Goal: Task Accomplishment & Management: Complete application form

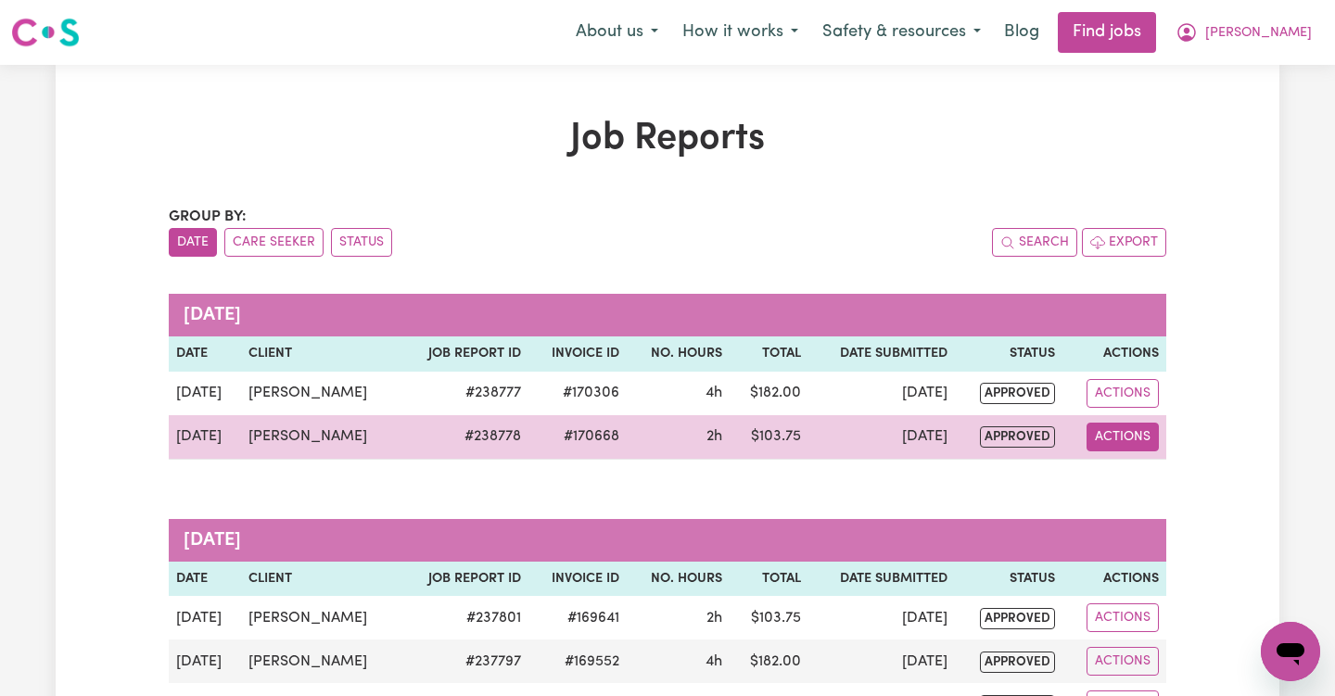
click at [1123, 430] on button "Actions" at bounding box center [1123, 437] width 72 height 29
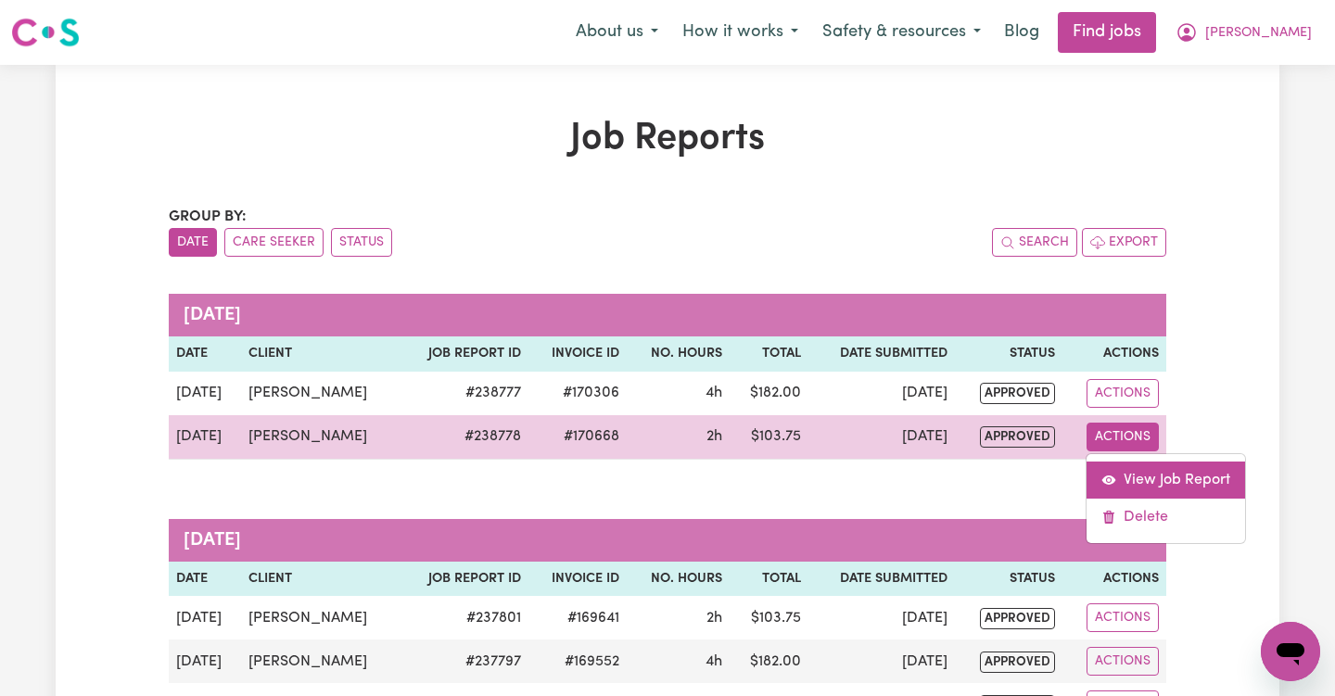
click at [1155, 475] on link "View Job Report" at bounding box center [1166, 480] width 159 height 37
select select "pm"
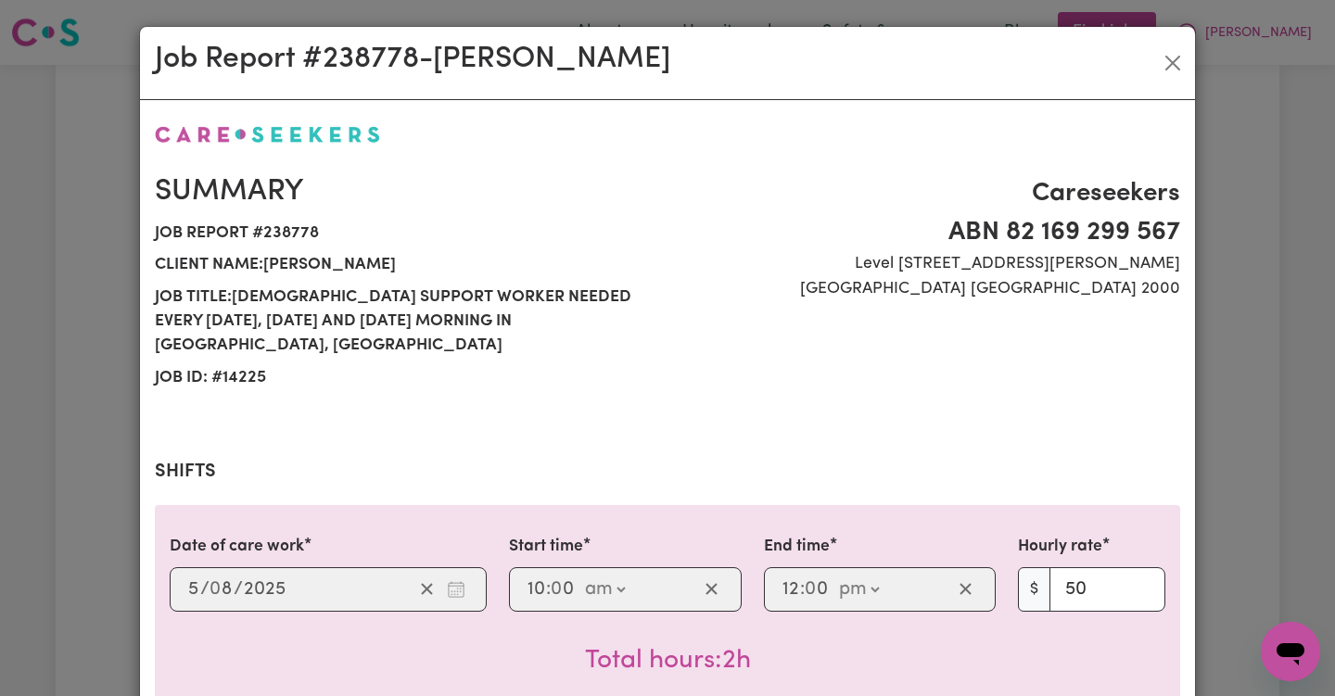
select select "50-Weekday"
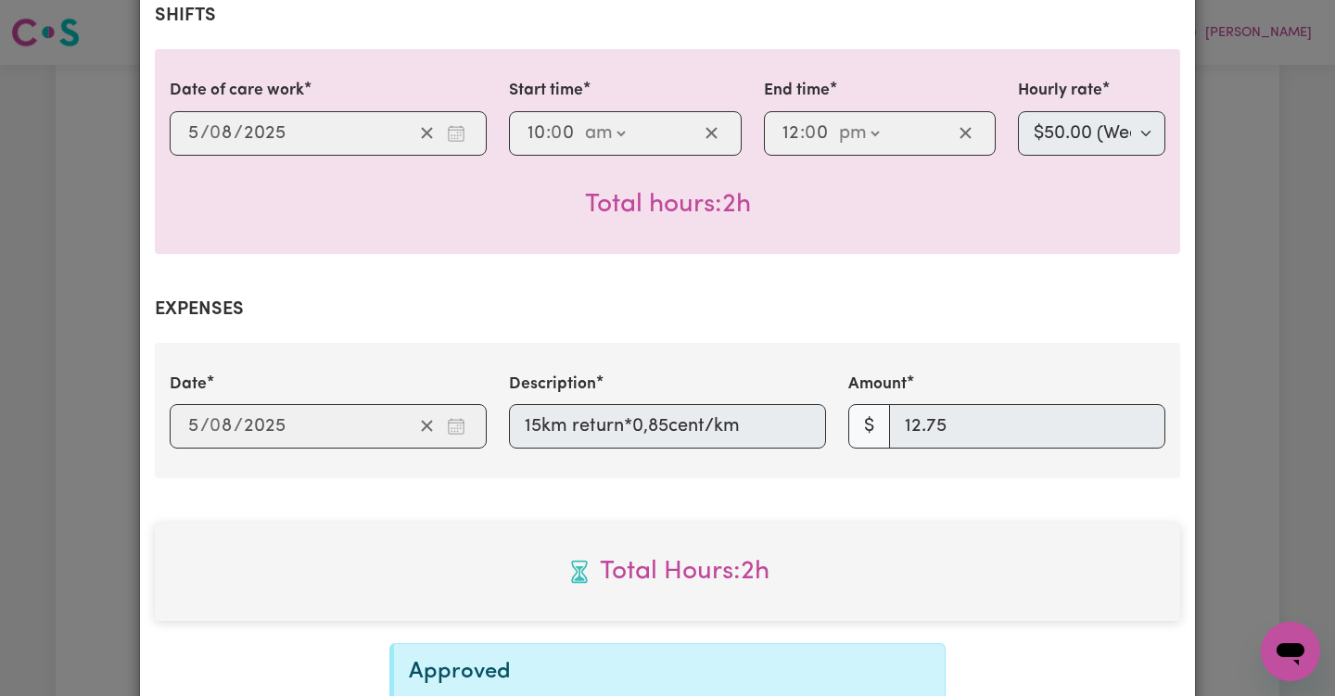
scroll to position [454, 0]
click at [454, 418] on div "Date [DATE] 5 / 0 8 / 2025 Description 15km return*0,85cent/km Amount $ 12.75" at bounding box center [668, 413] width 1018 height 76
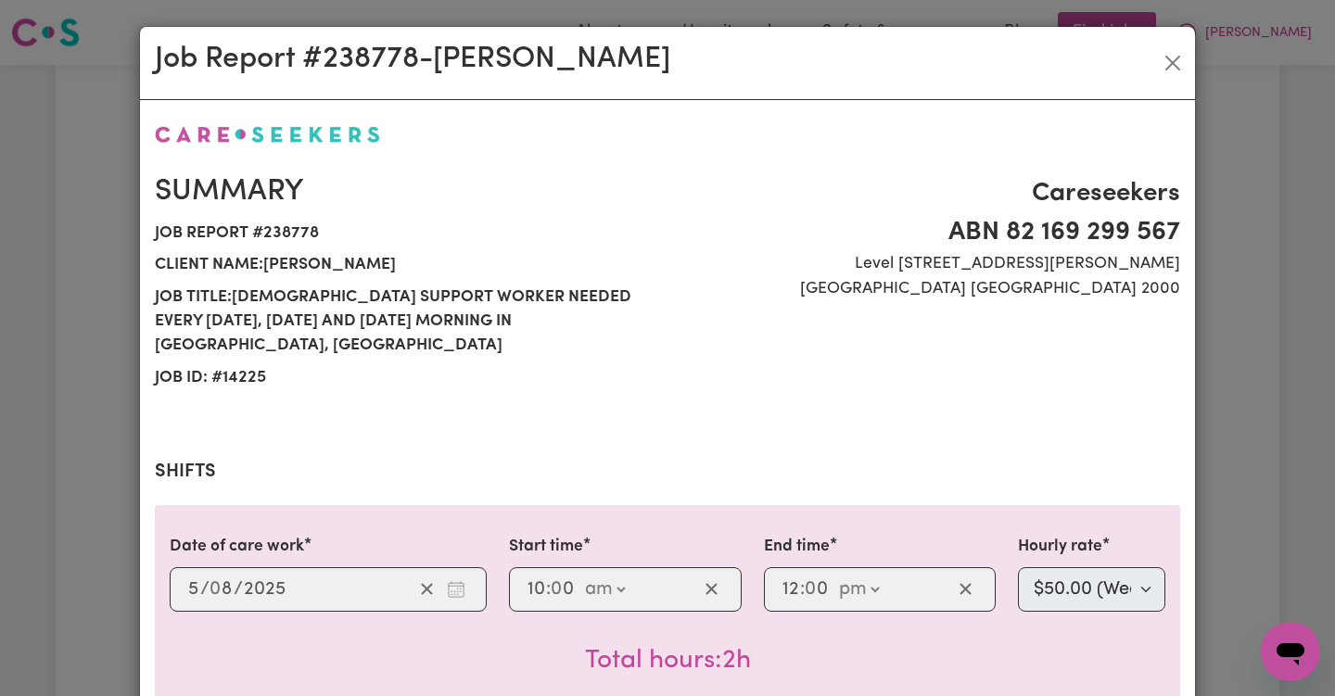
scroll to position [0, 0]
click at [1172, 62] on button "Close" at bounding box center [1173, 63] width 30 height 30
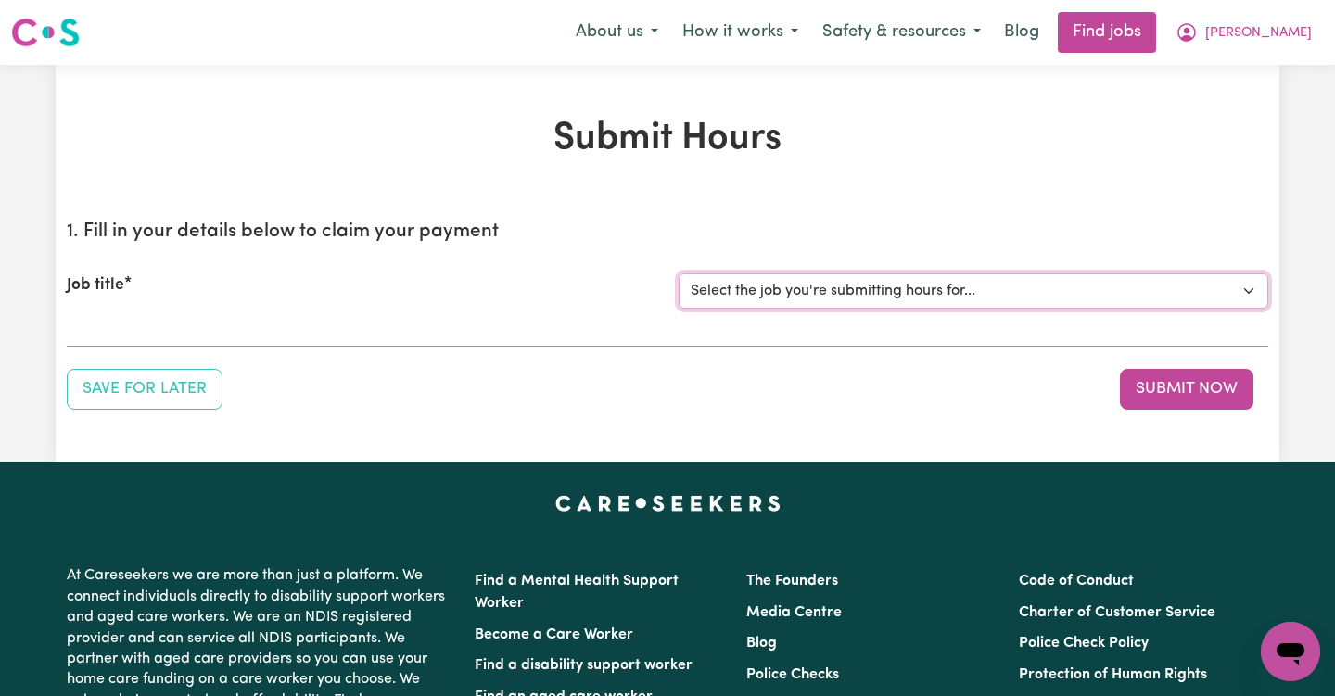
select select "14225"
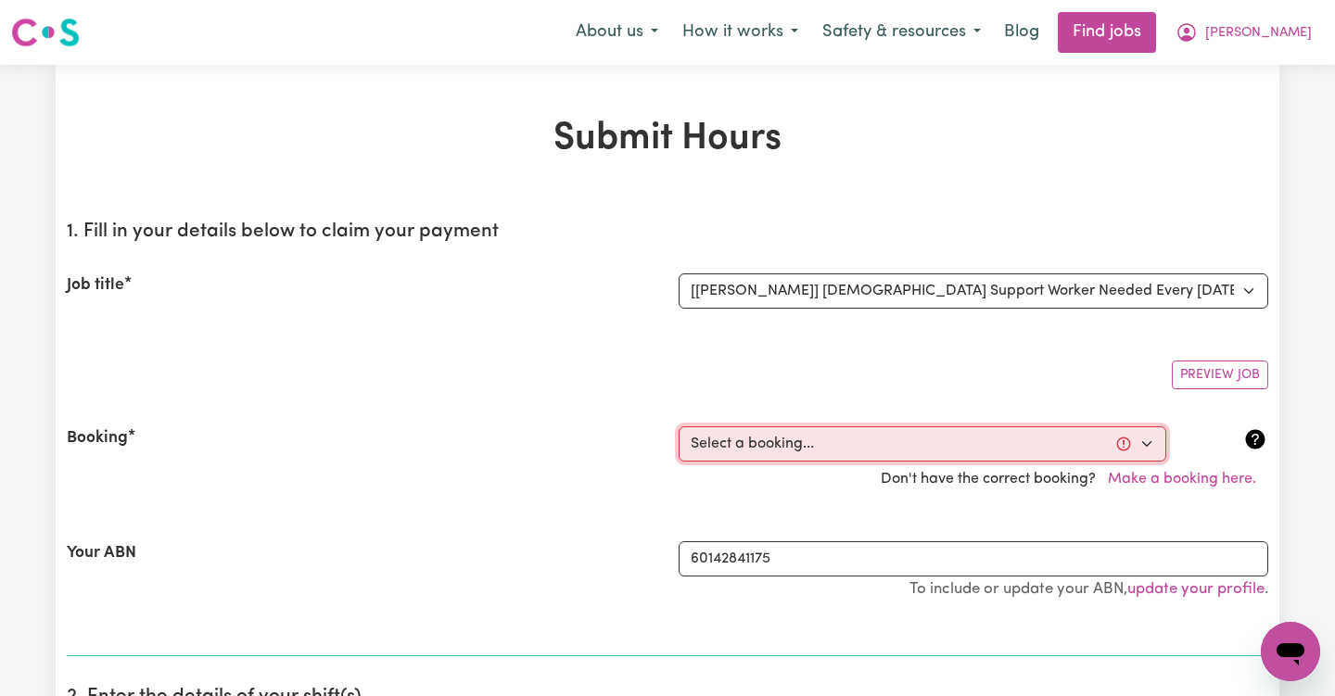
select select "354552"
type input "2025-08-12"
type input "12"
type input "8"
type input "2025"
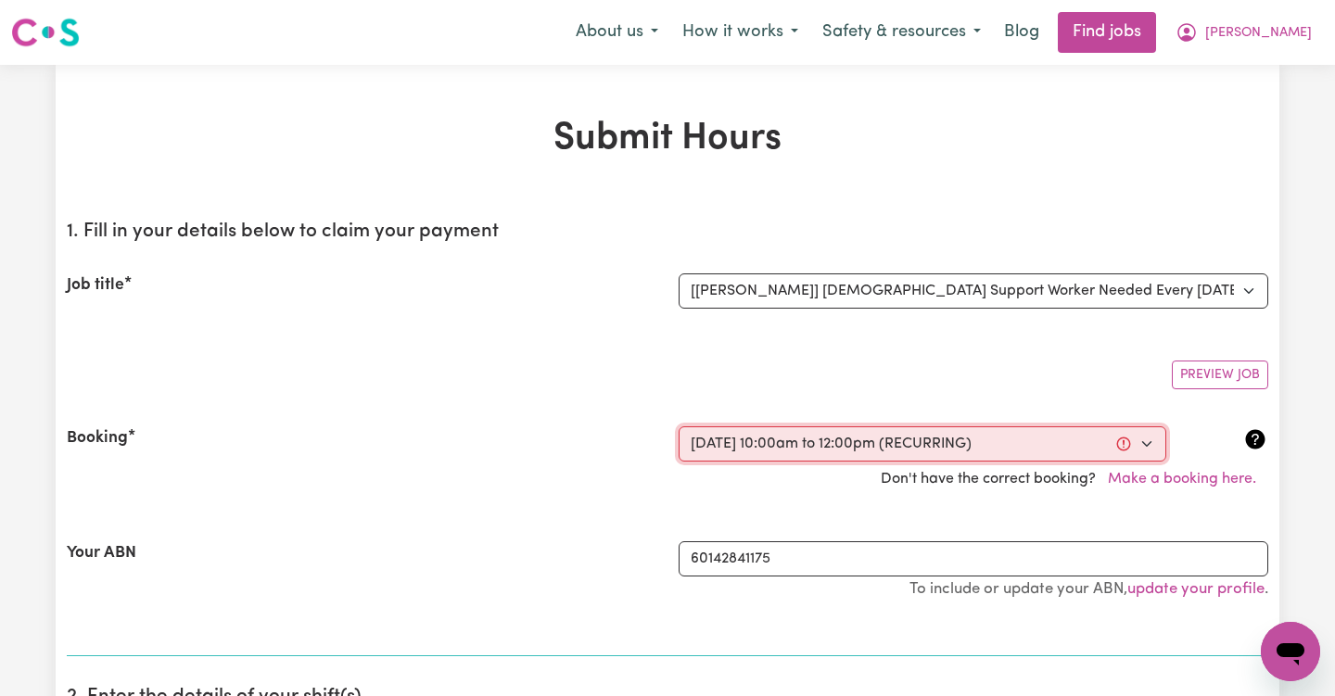
type input "10:00"
type input "10"
type input "0"
select select "am"
type input "12:00"
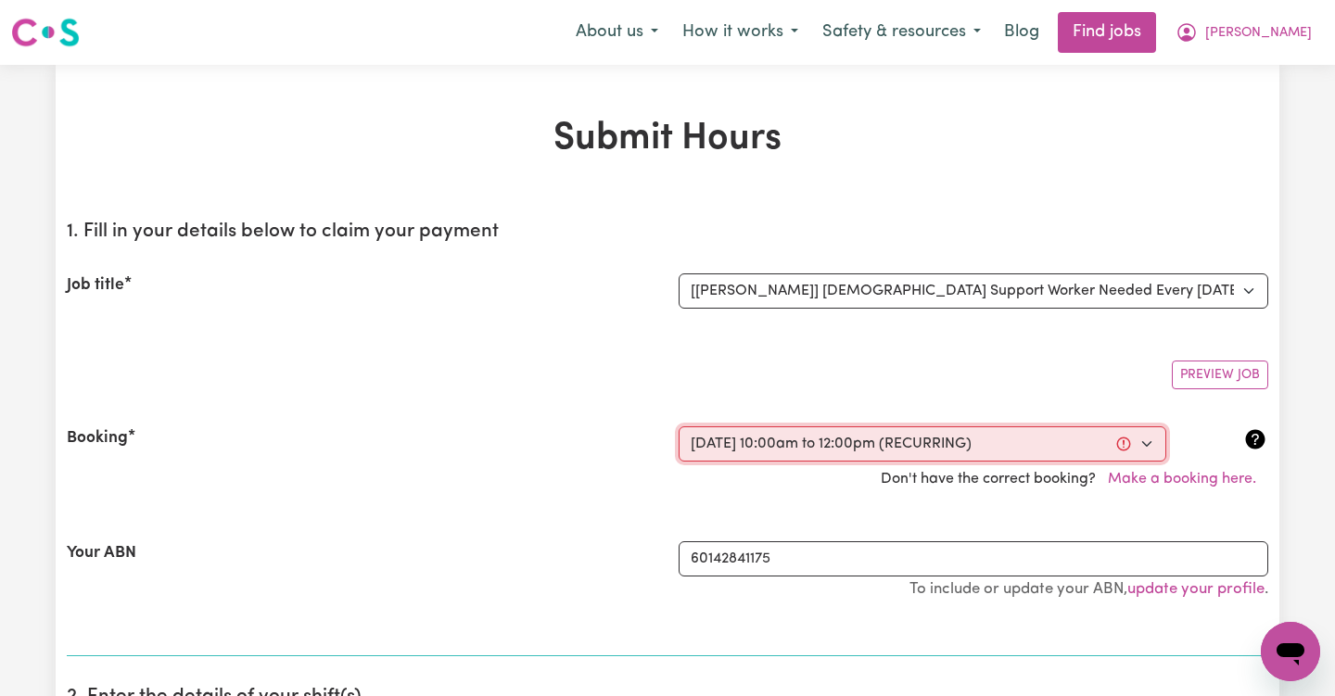
type input "12"
type input "0"
select select "pm"
select select "50-Weekday"
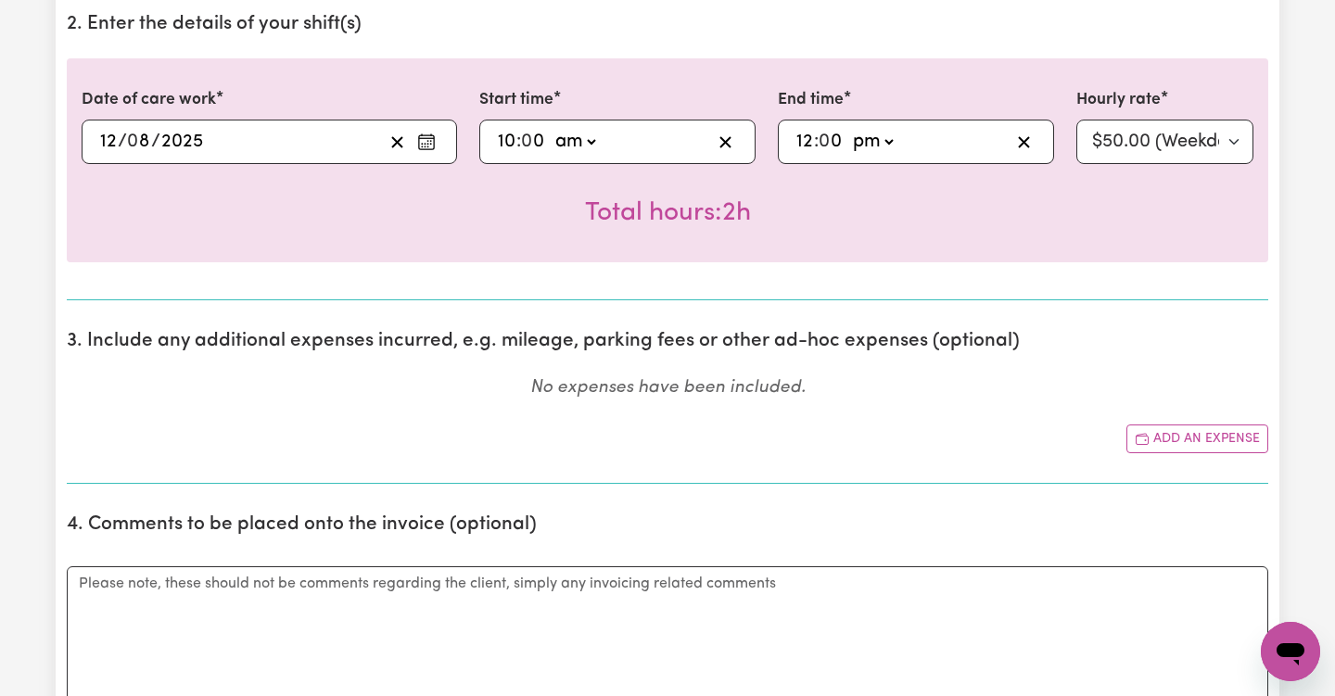
scroll to position [678, 0]
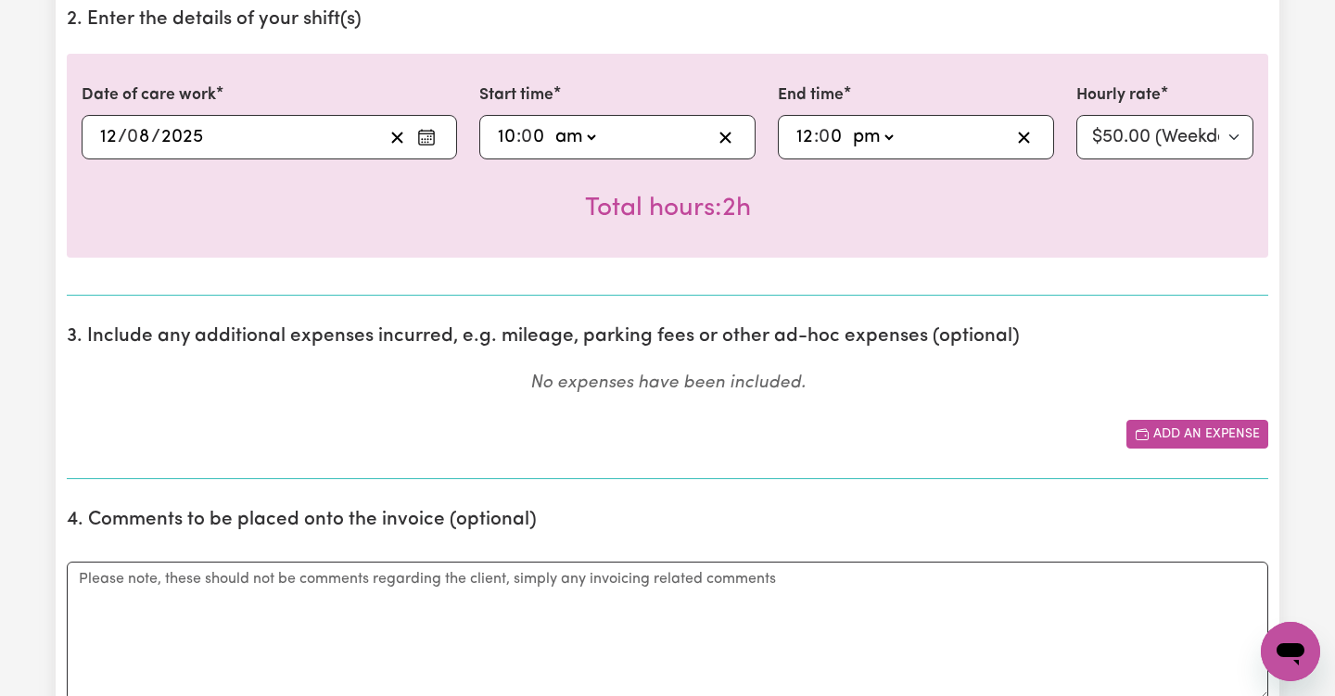
click at [1216, 429] on button "Add an expense" at bounding box center [1197, 434] width 142 height 29
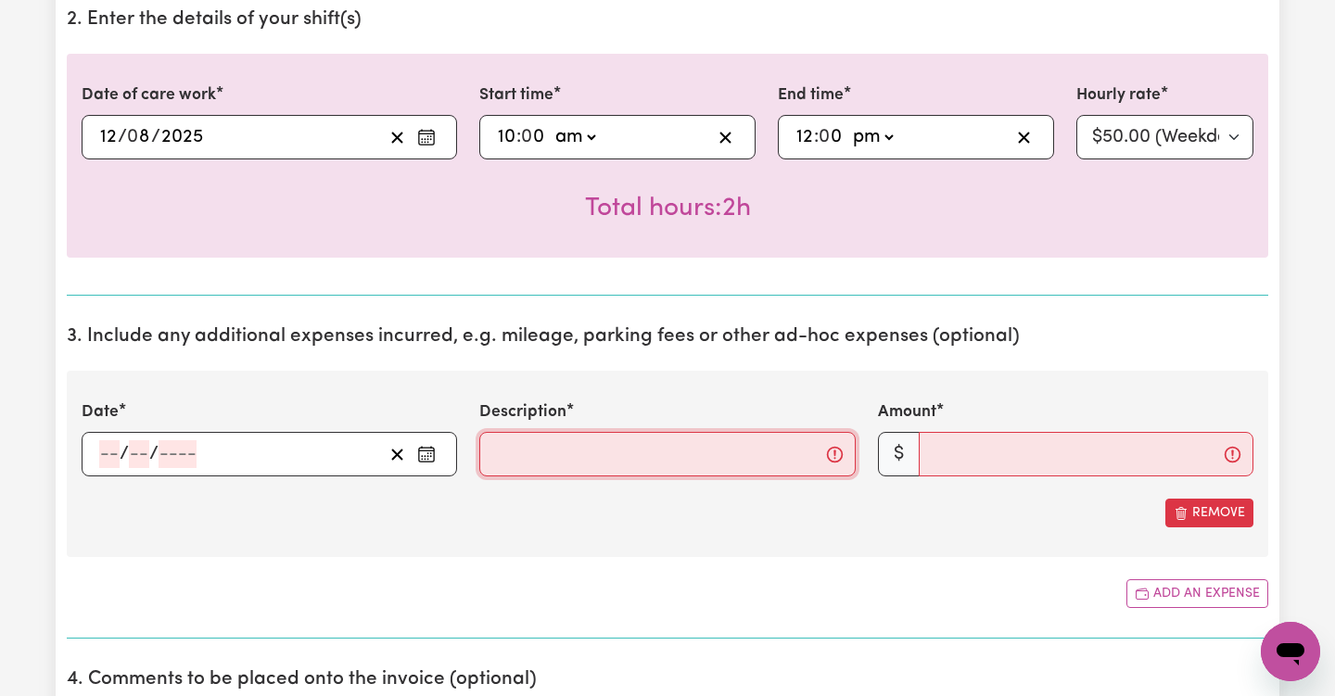
click at [676, 450] on input "Description" at bounding box center [666, 454] width 375 height 45
paste input "15km return*0,85cent/km"
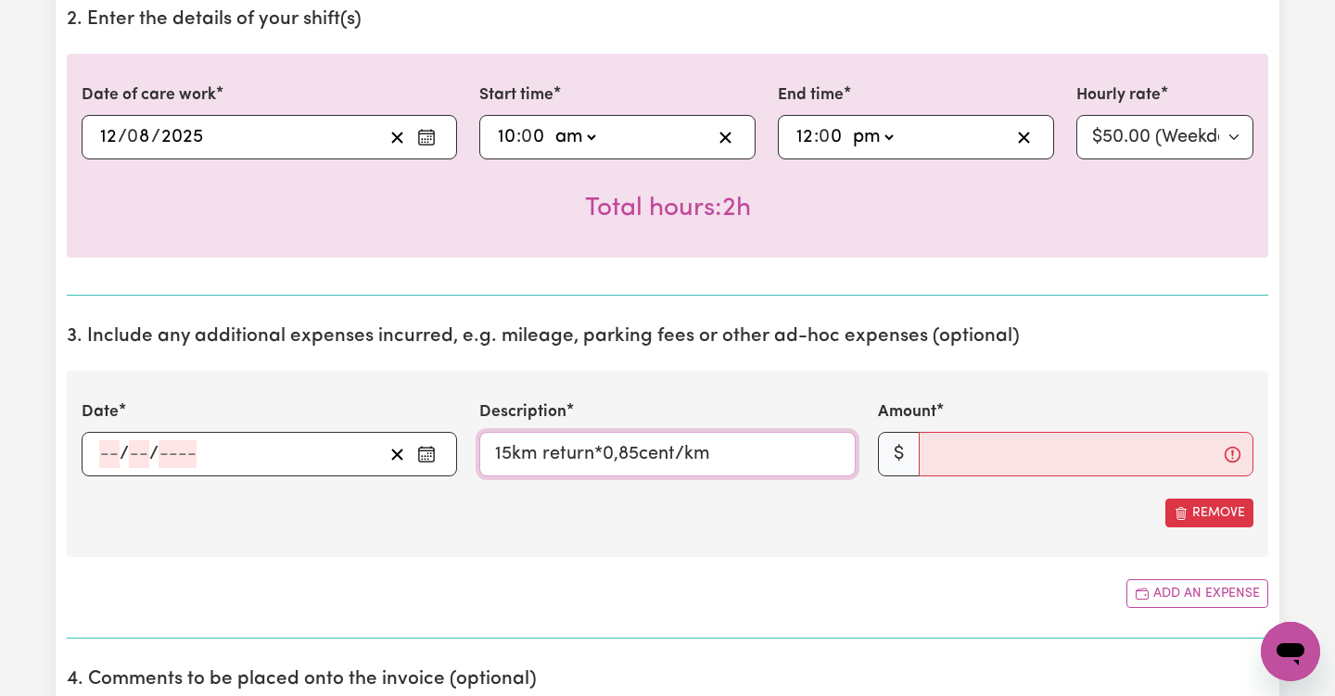
type input "15km return*0,85cent/km"
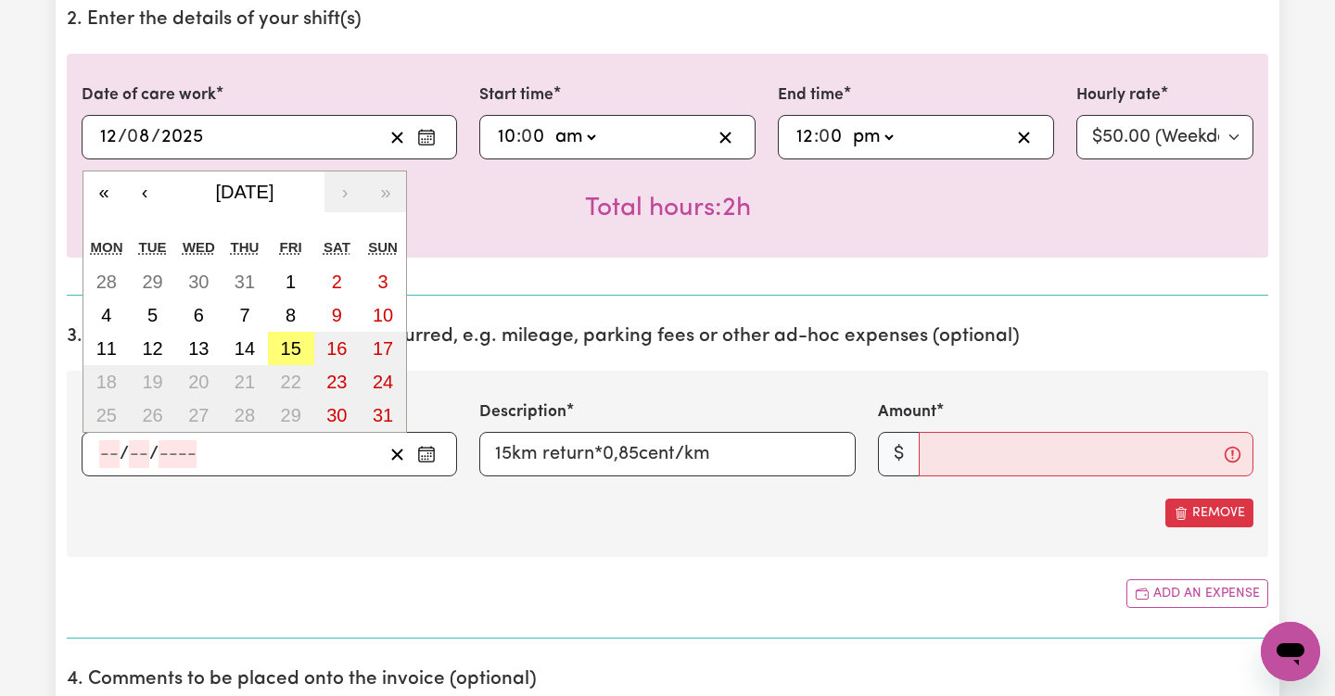
click at [112, 458] on input "number" at bounding box center [109, 454] width 20 height 28
click at [161, 356] on abbr "12" at bounding box center [152, 348] width 20 height 20
type input "2025-08-12"
type input "12"
type input "8"
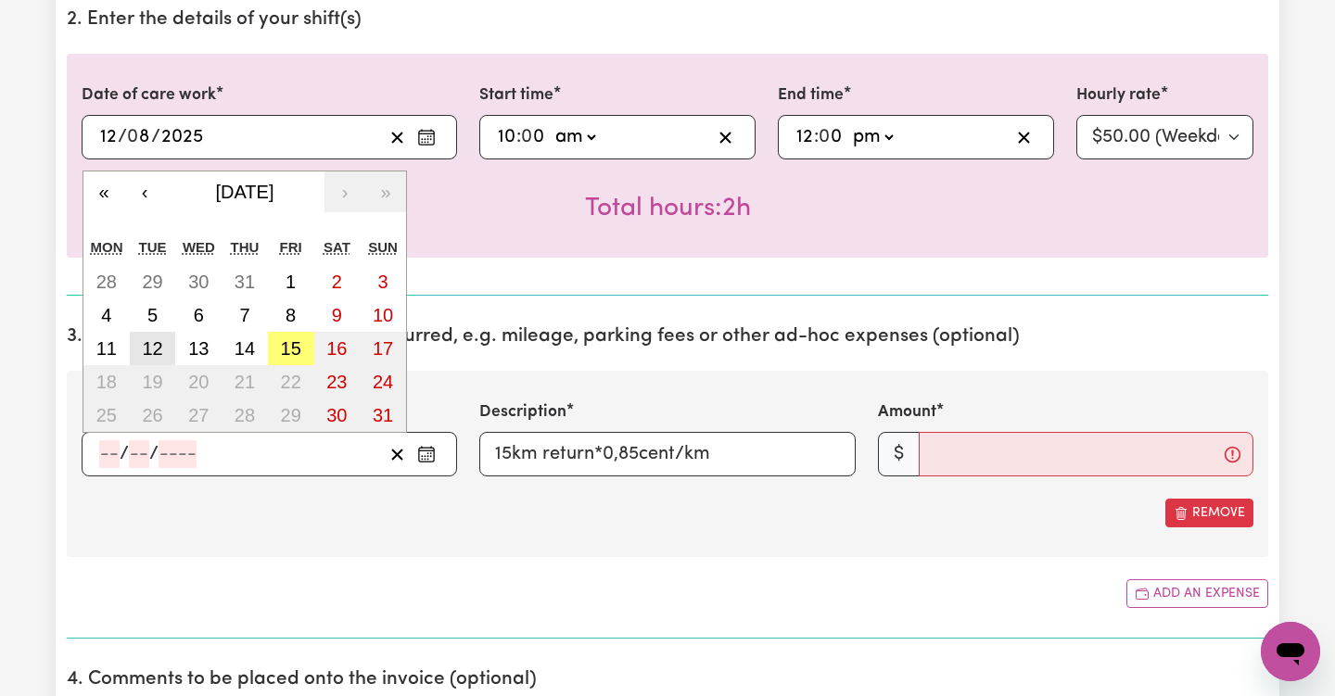
type input "2025"
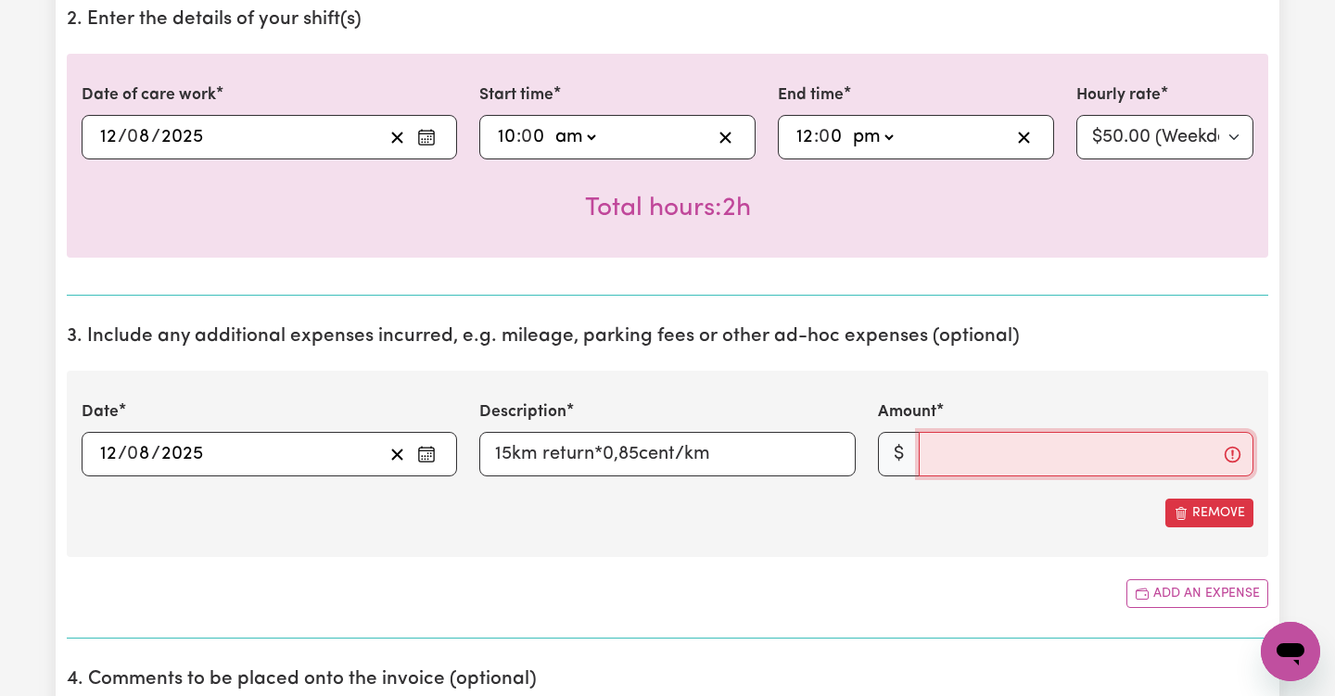
click at [1000, 455] on input "Amount" at bounding box center [1086, 454] width 335 height 45
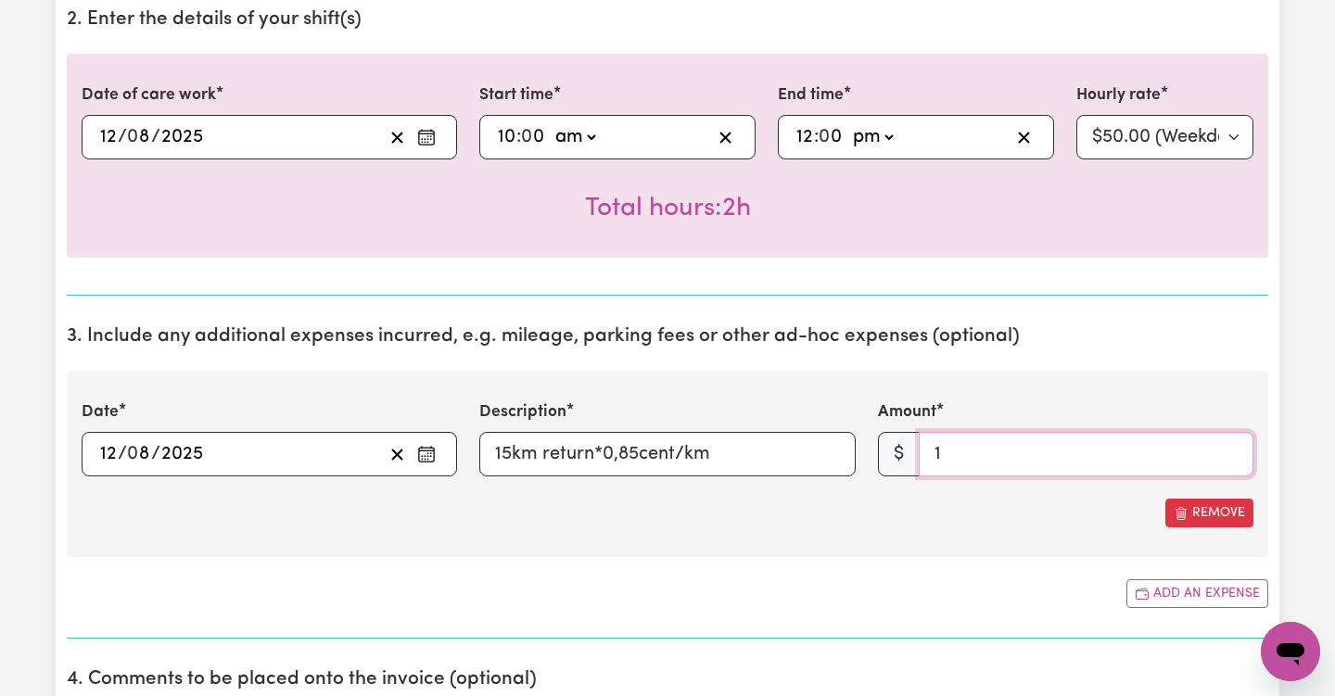
type input "12"
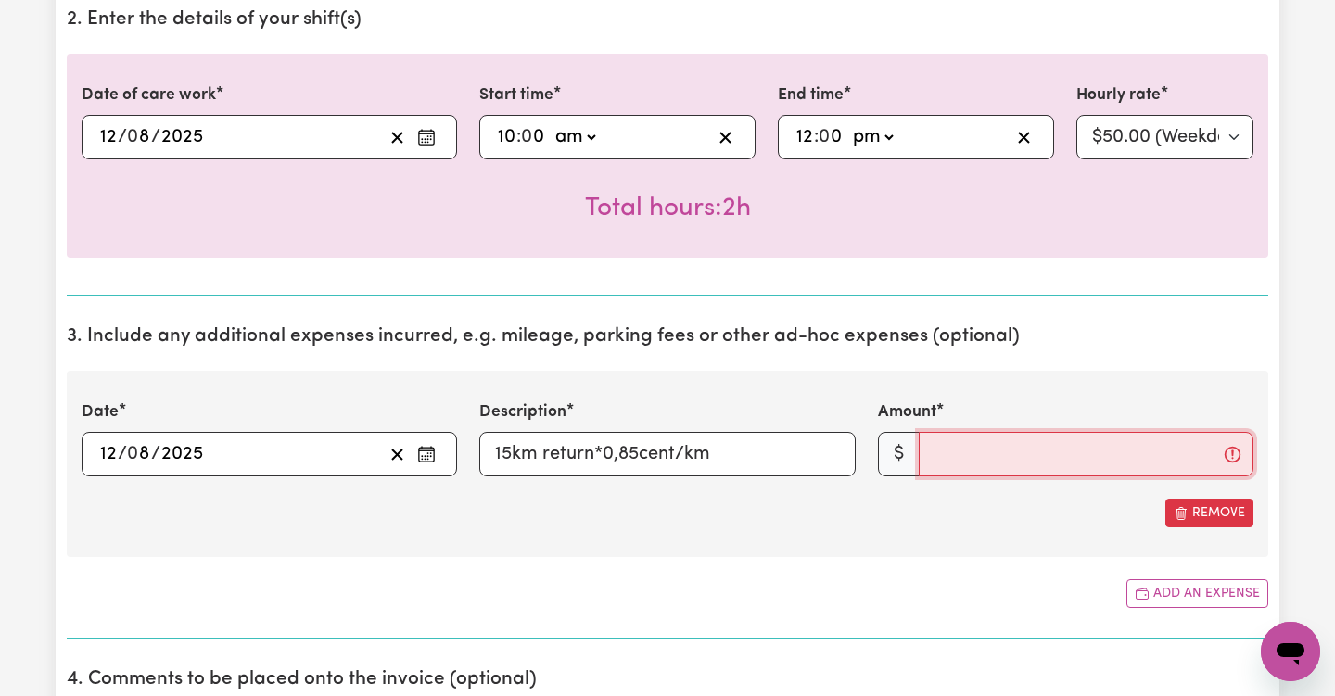
click at [956, 451] on input "Amount" at bounding box center [1086, 454] width 335 height 45
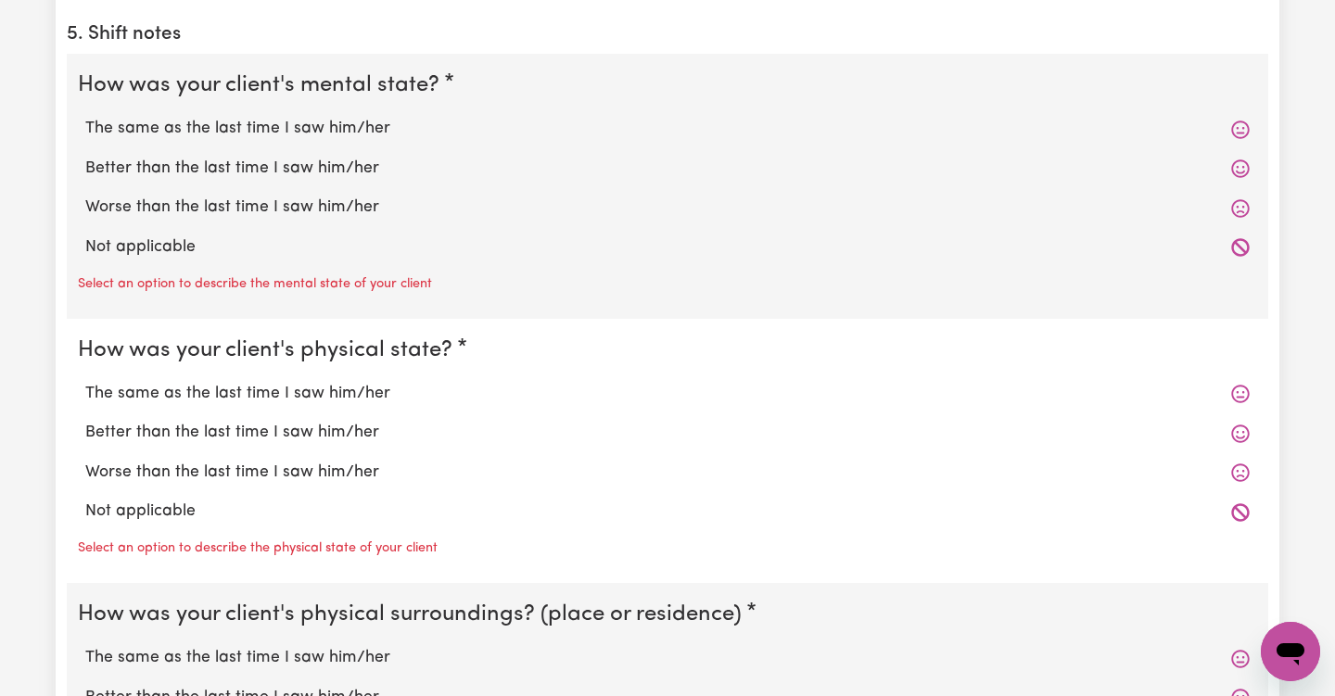
scroll to position [1584, 0]
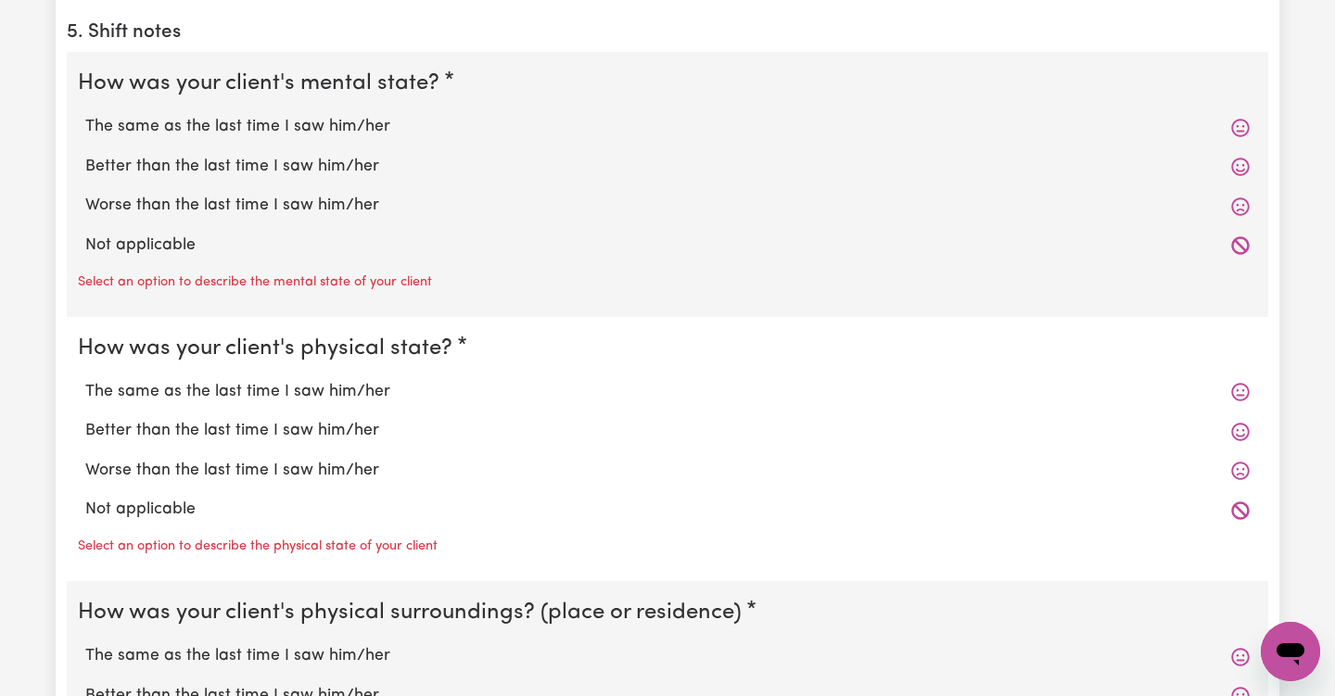
type input "12.75"
click at [382, 121] on label "The same as the last time I saw him/her" at bounding box center [667, 127] width 1164 height 24
click at [85, 115] on input "The same as the last time I saw him/her" at bounding box center [84, 114] width 1 height 1
radio input "true"
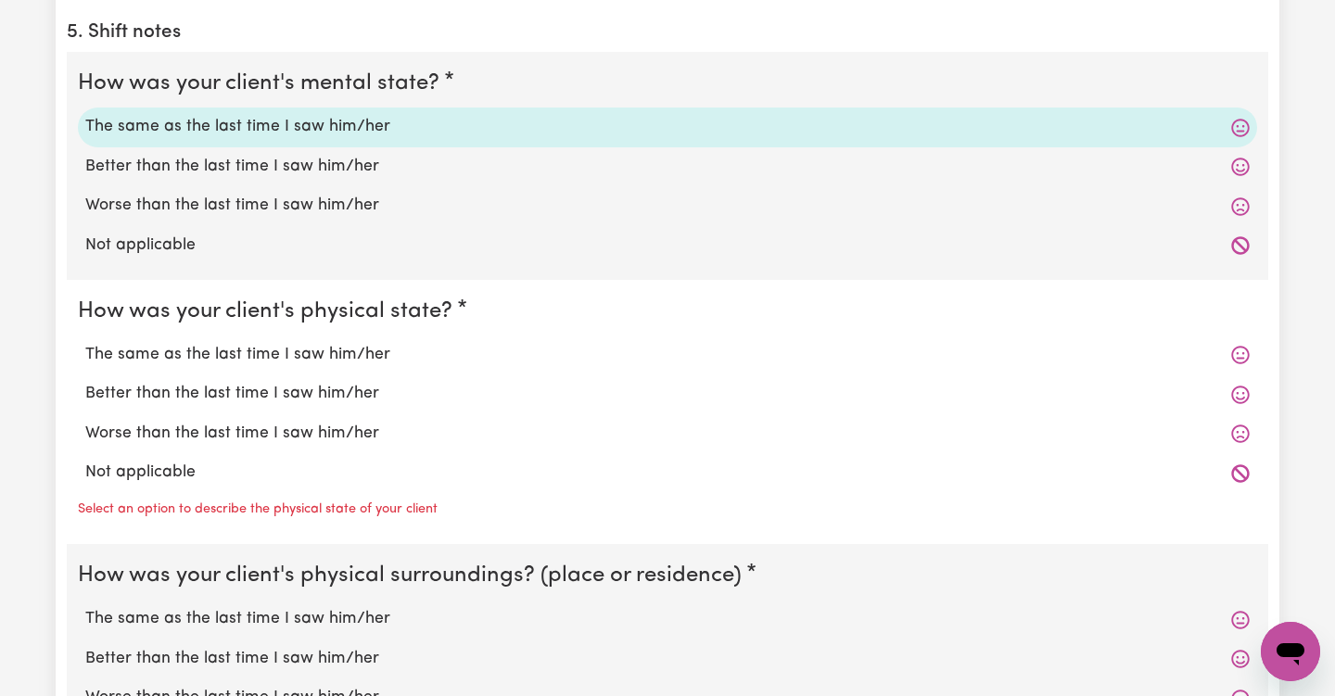
click at [297, 360] on label "The same as the last time I saw him/her" at bounding box center [667, 355] width 1164 height 24
click at [85, 343] on input "The same as the last time I saw him/her" at bounding box center [84, 342] width 1 height 1
radio input "true"
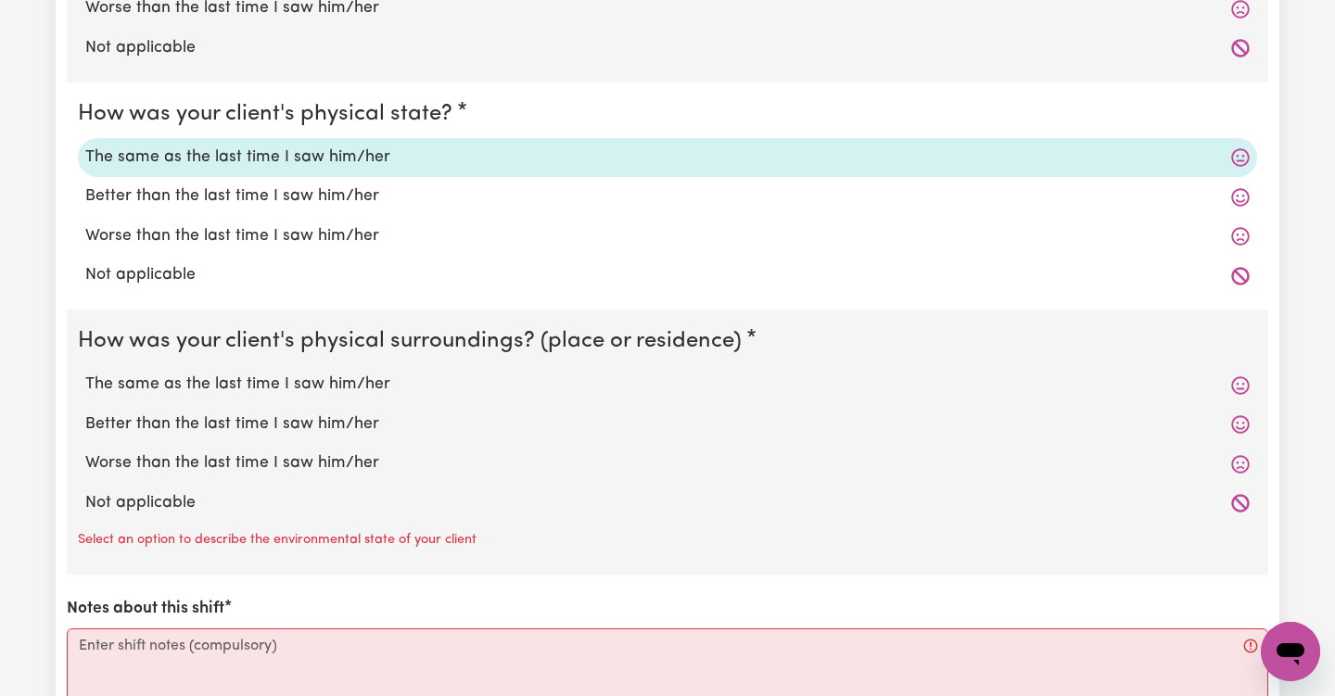
click at [289, 393] on label "The same as the last time I saw him/her" at bounding box center [667, 385] width 1164 height 24
click at [85, 373] on input "The same as the last time I saw him/her" at bounding box center [84, 372] width 1 height 1
radio input "true"
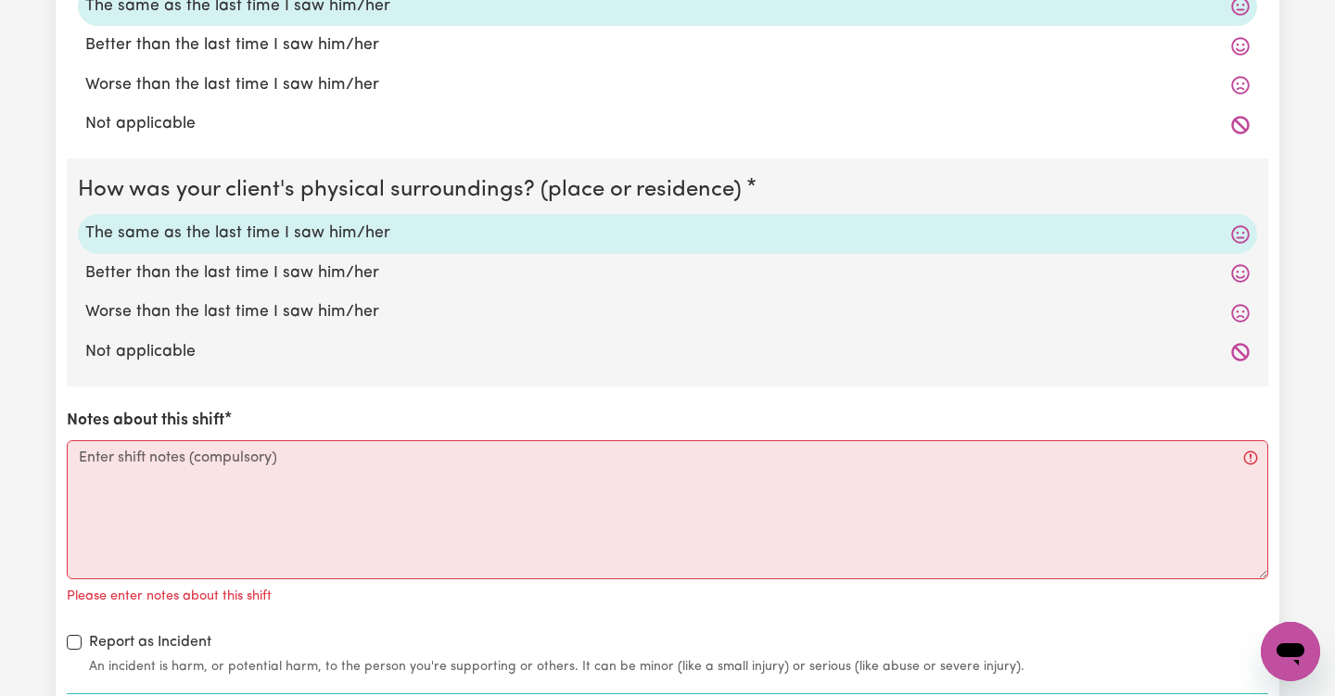
scroll to position [1936, 0]
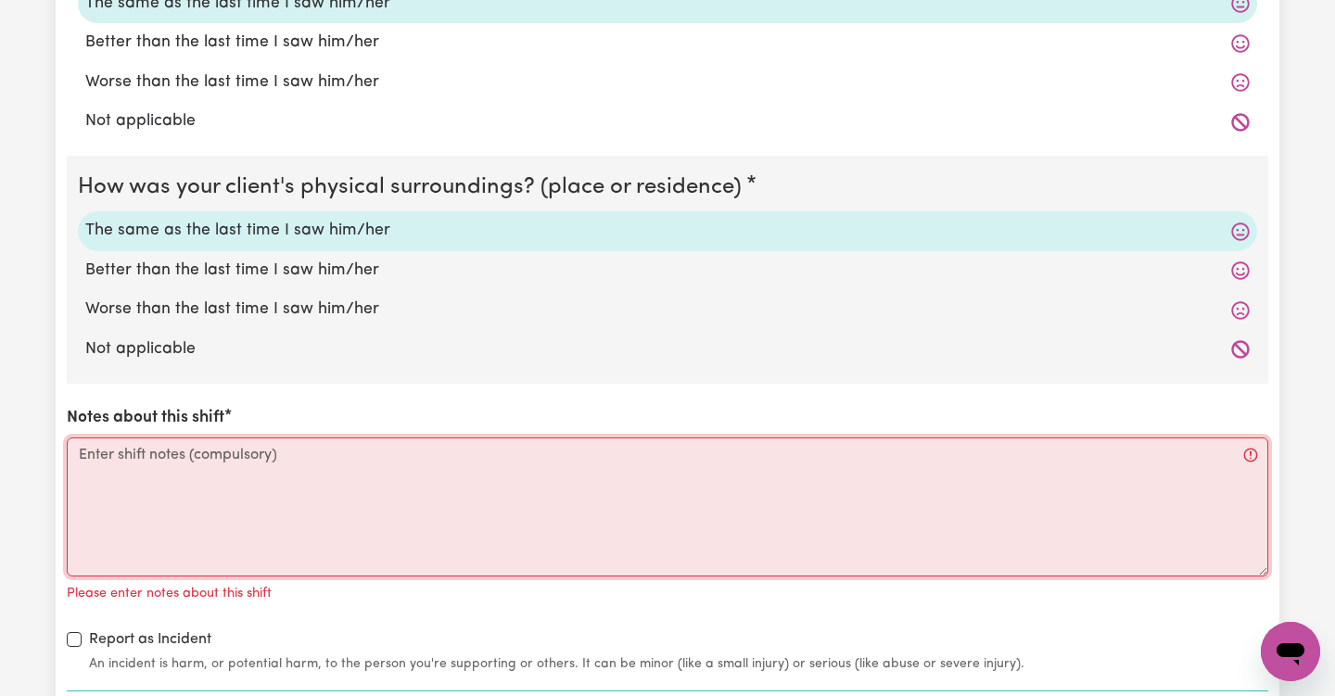
click at [268, 483] on textarea "Notes about this shift" at bounding box center [668, 507] width 1202 height 139
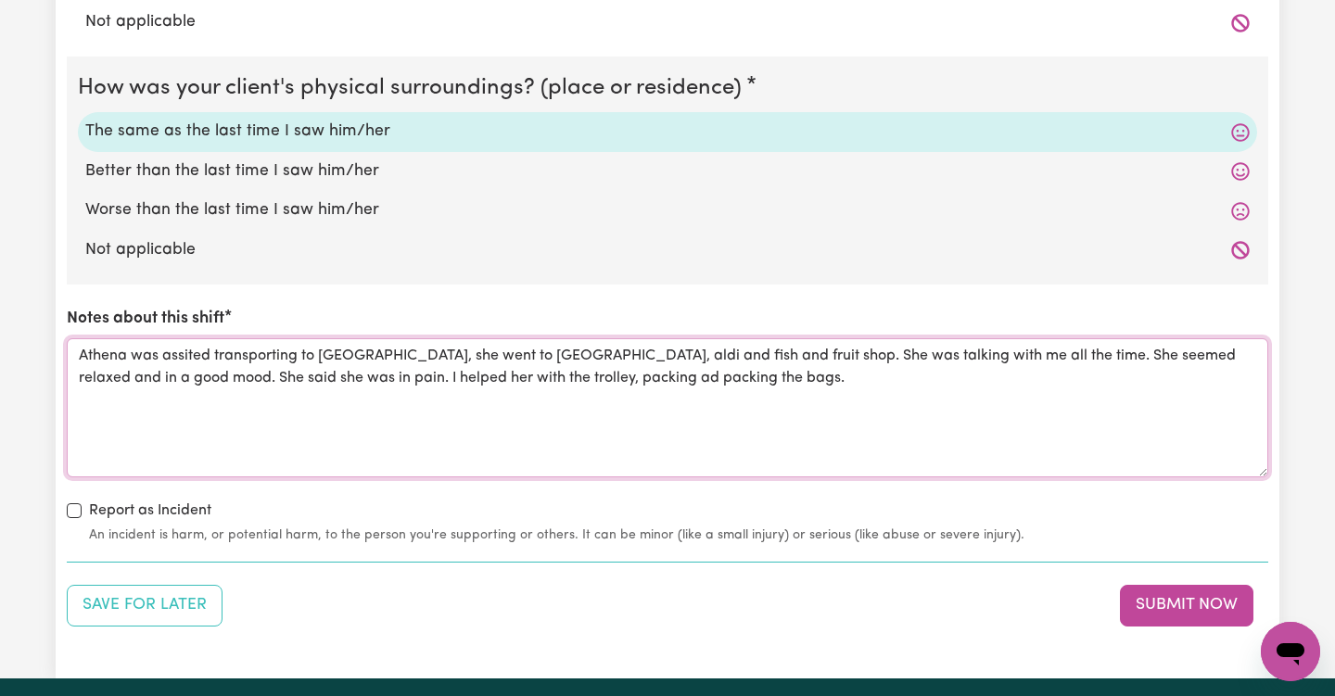
scroll to position [2123, 0]
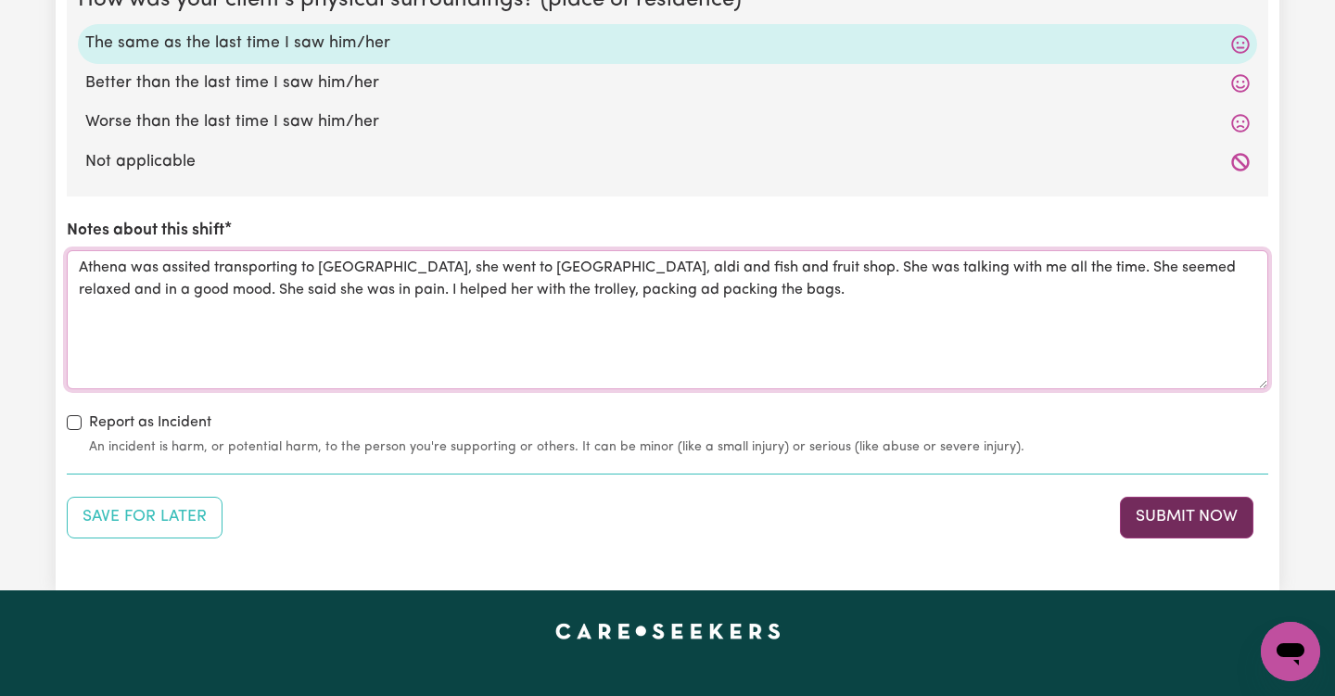
type textarea "Athena was assited transporting to Roseland Shopping centre, she went to Woolwo…"
click at [1175, 527] on button "Submit Now" at bounding box center [1187, 517] width 134 height 41
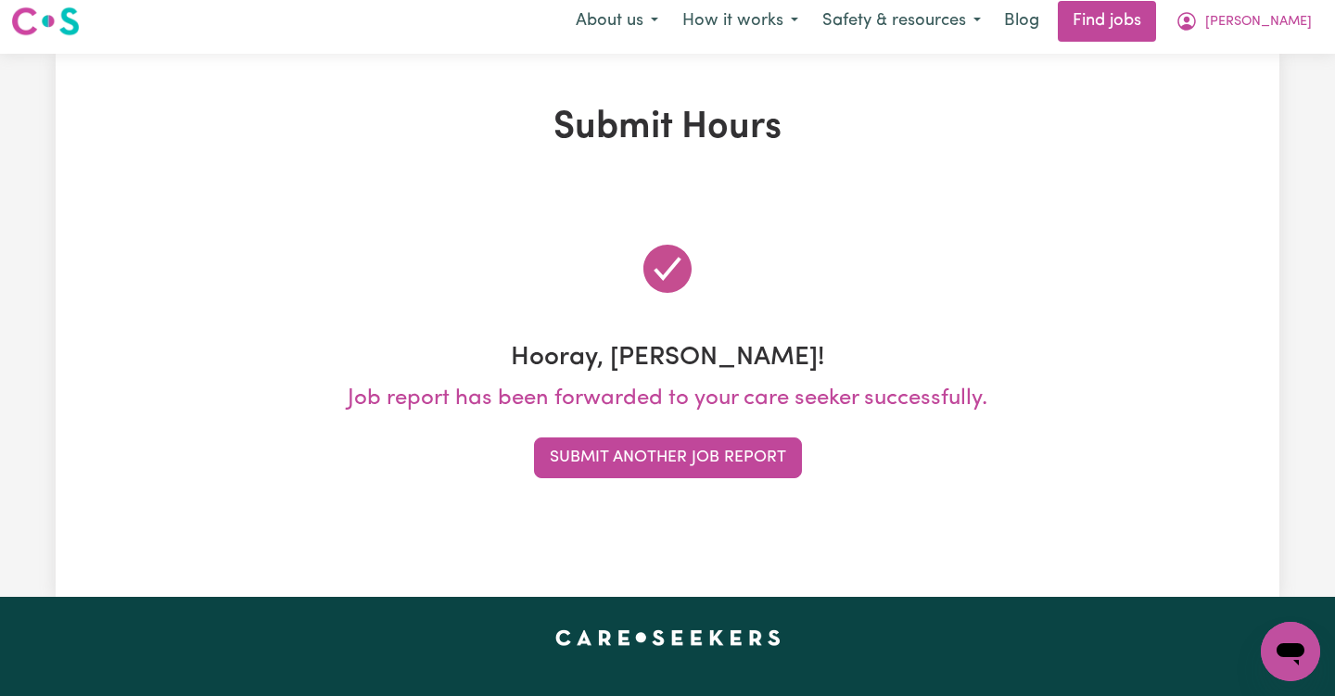
scroll to position [0, 0]
